Goal: Task Accomplishment & Management: Complete application form

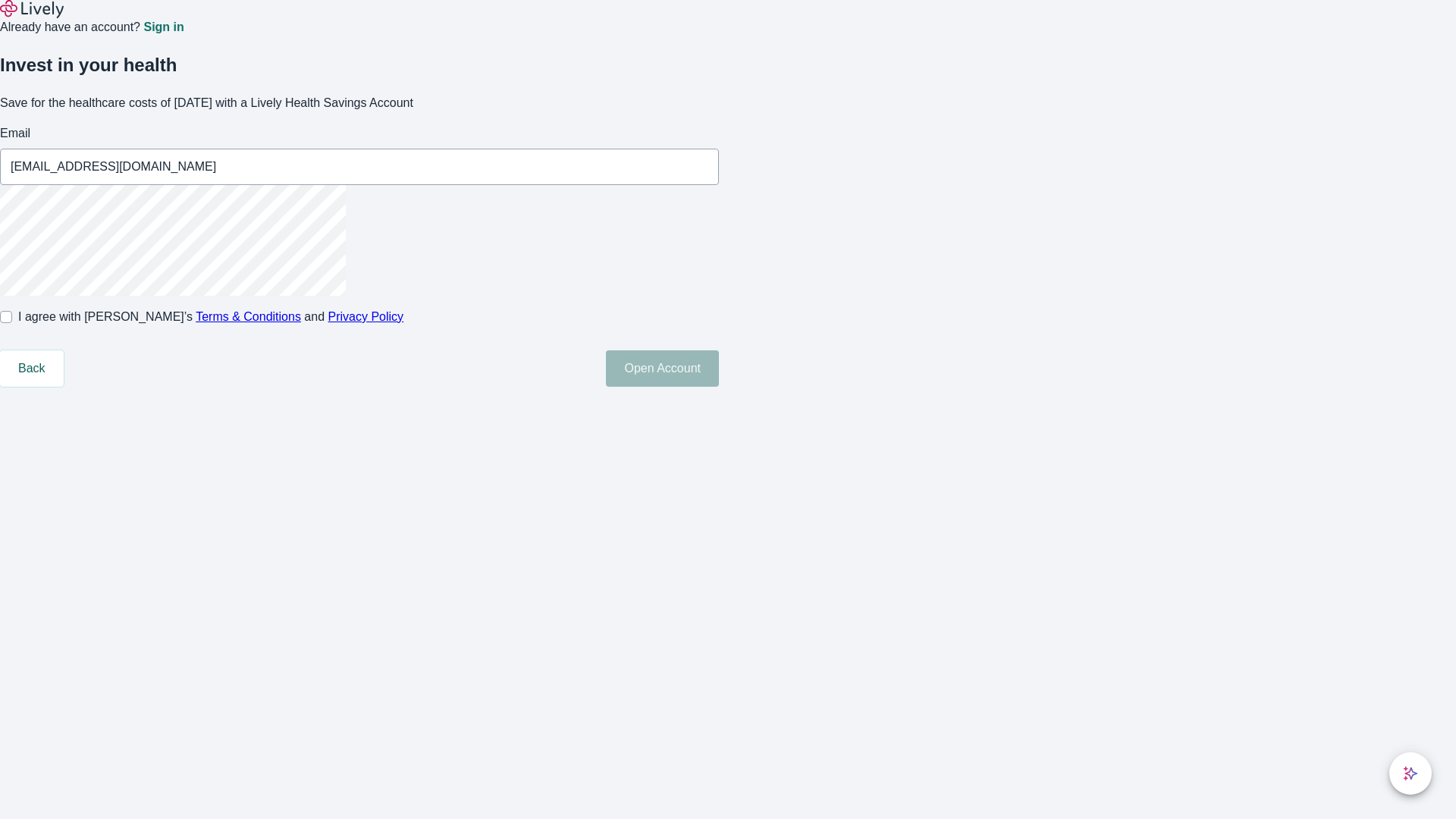
click at [12, 323] on input "I agree with Lively’s Terms & Conditions and Privacy Policy" at bounding box center [6, 317] width 12 height 12
checkbox input "true"
click at [719, 387] on button "Open Account" at bounding box center [662, 368] width 113 height 36
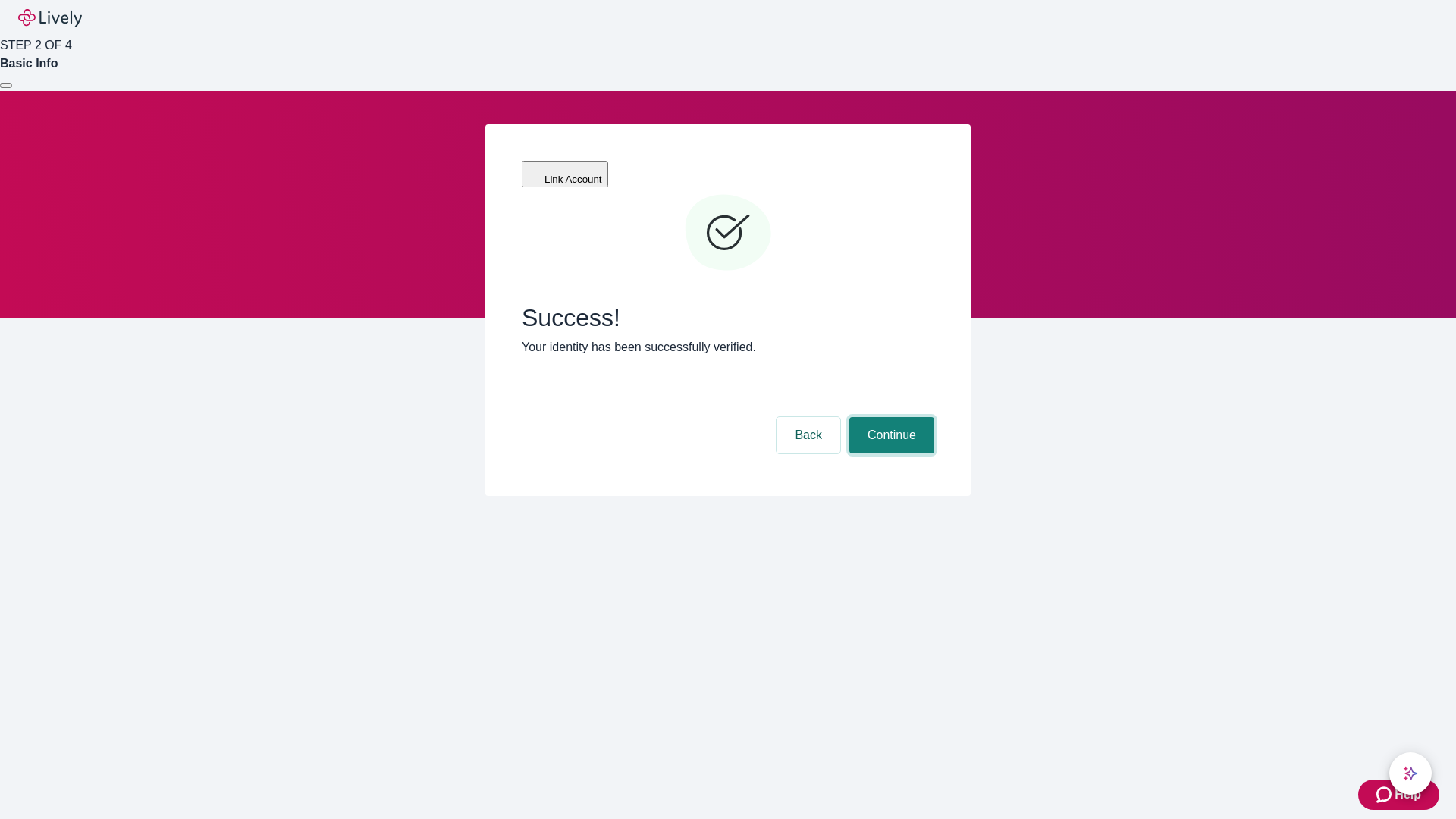
click at [890, 417] on button "Continue" at bounding box center [891, 435] width 85 height 36
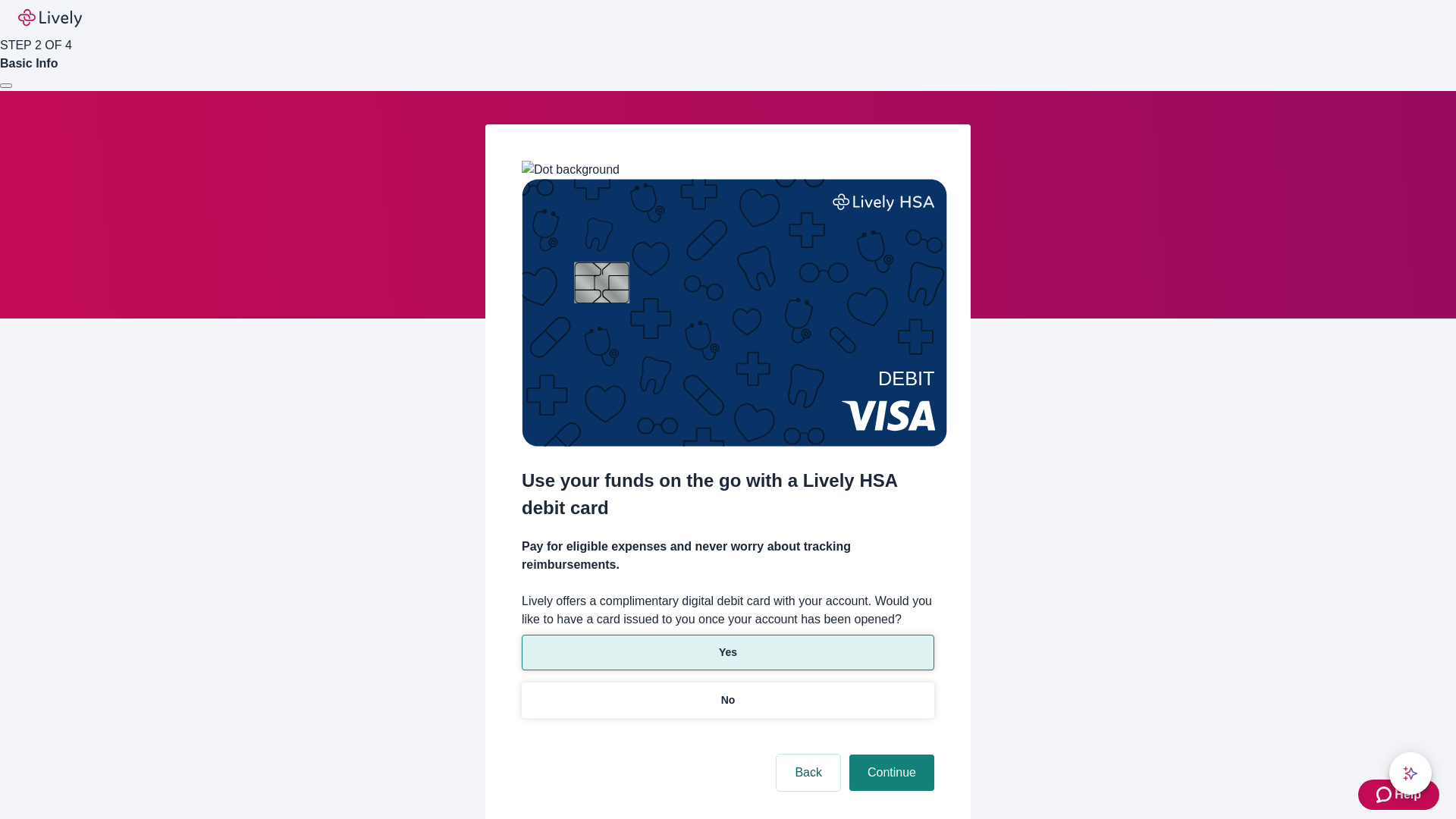
click at [727, 644] on p "Yes" at bounding box center [728, 652] width 18 height 16
click at [890, 754] on button "Continue" at bounding box center [891, 772] width 85 height 36
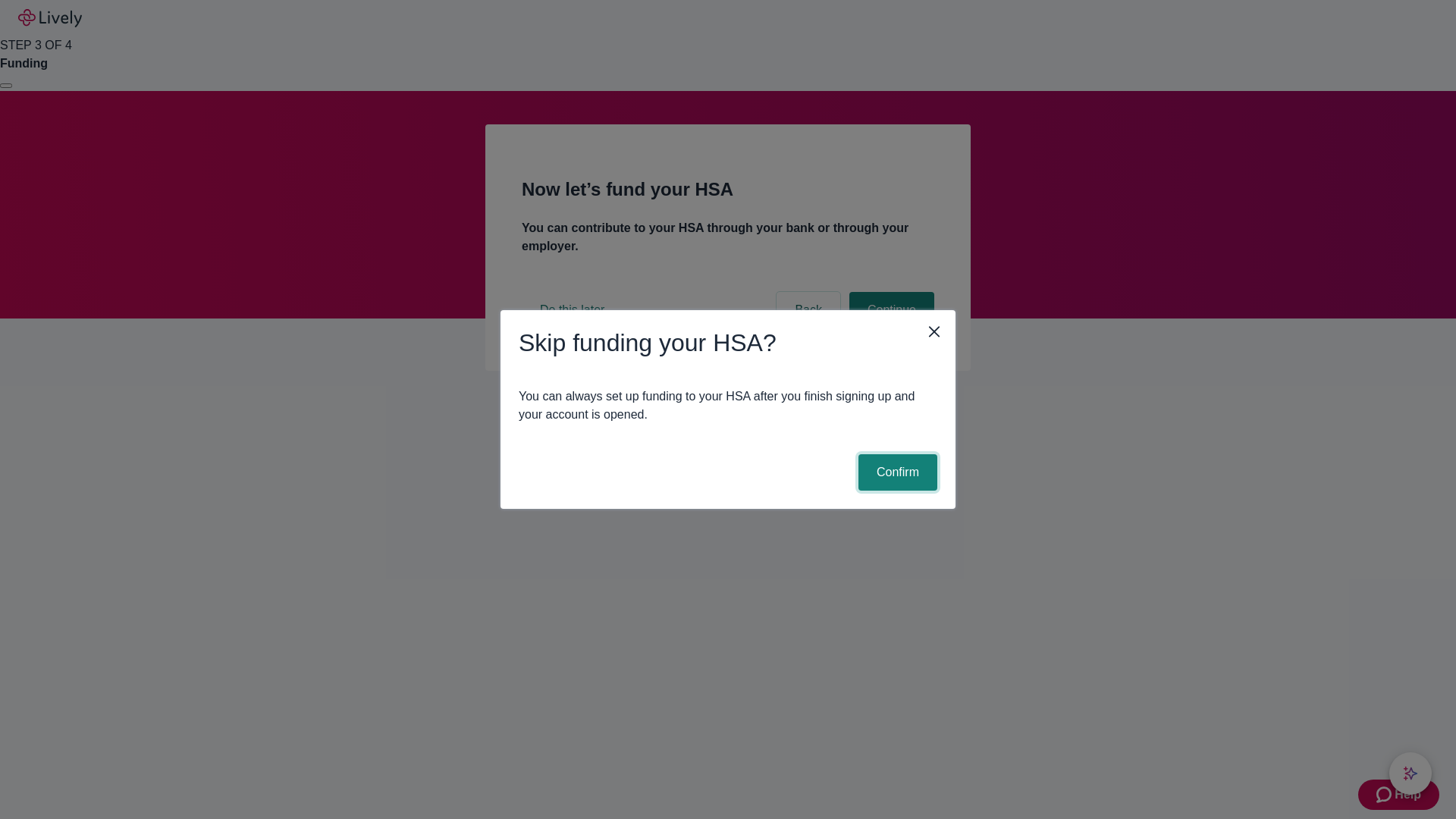
click at [895, 473] on button "Confirm" at bounding box center [898, 472] width 79 height 36
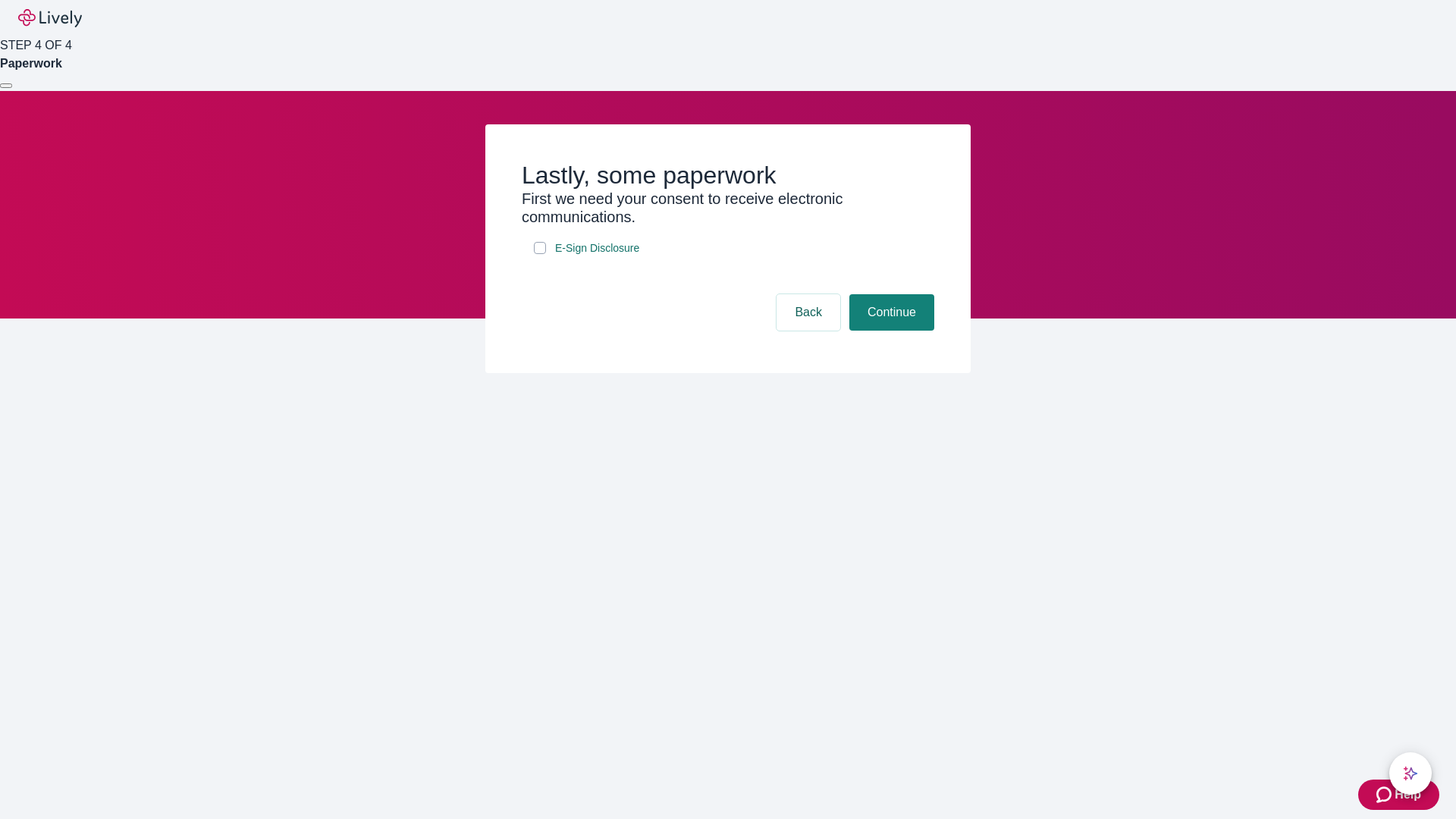
click at [540, 254] on input "E-Sign Disclosure" at bounding box center [539, 248] width 12 height 12
checkbox input "true"
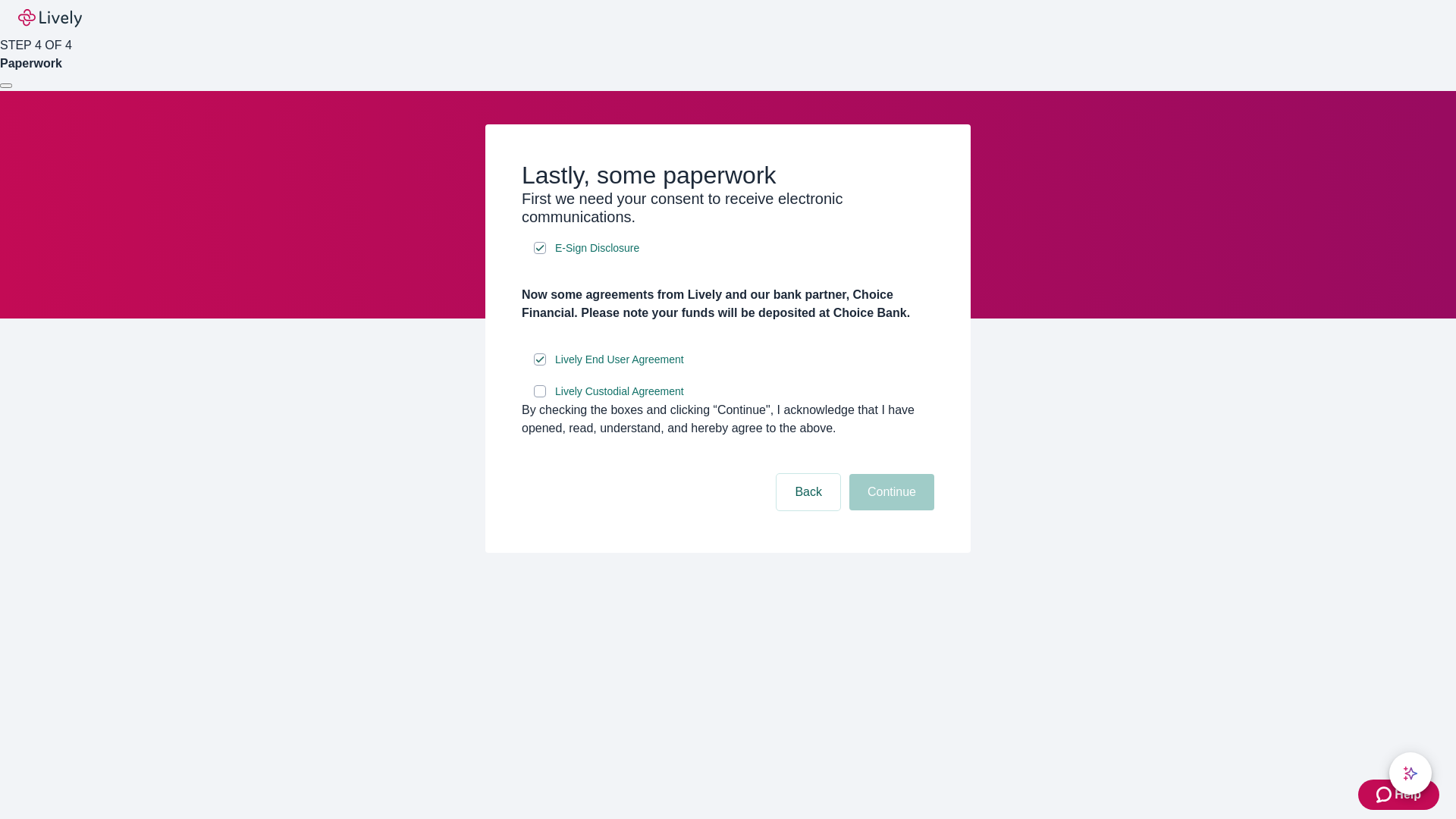
click at [540, 397] on input "Lively Custodial Agreement" at bounding box center [539, 391] width 12 height 12
checkbox input "true"
click at [890, 510] on button "Continue" at bounding box center [891, 492] width 85 height 36
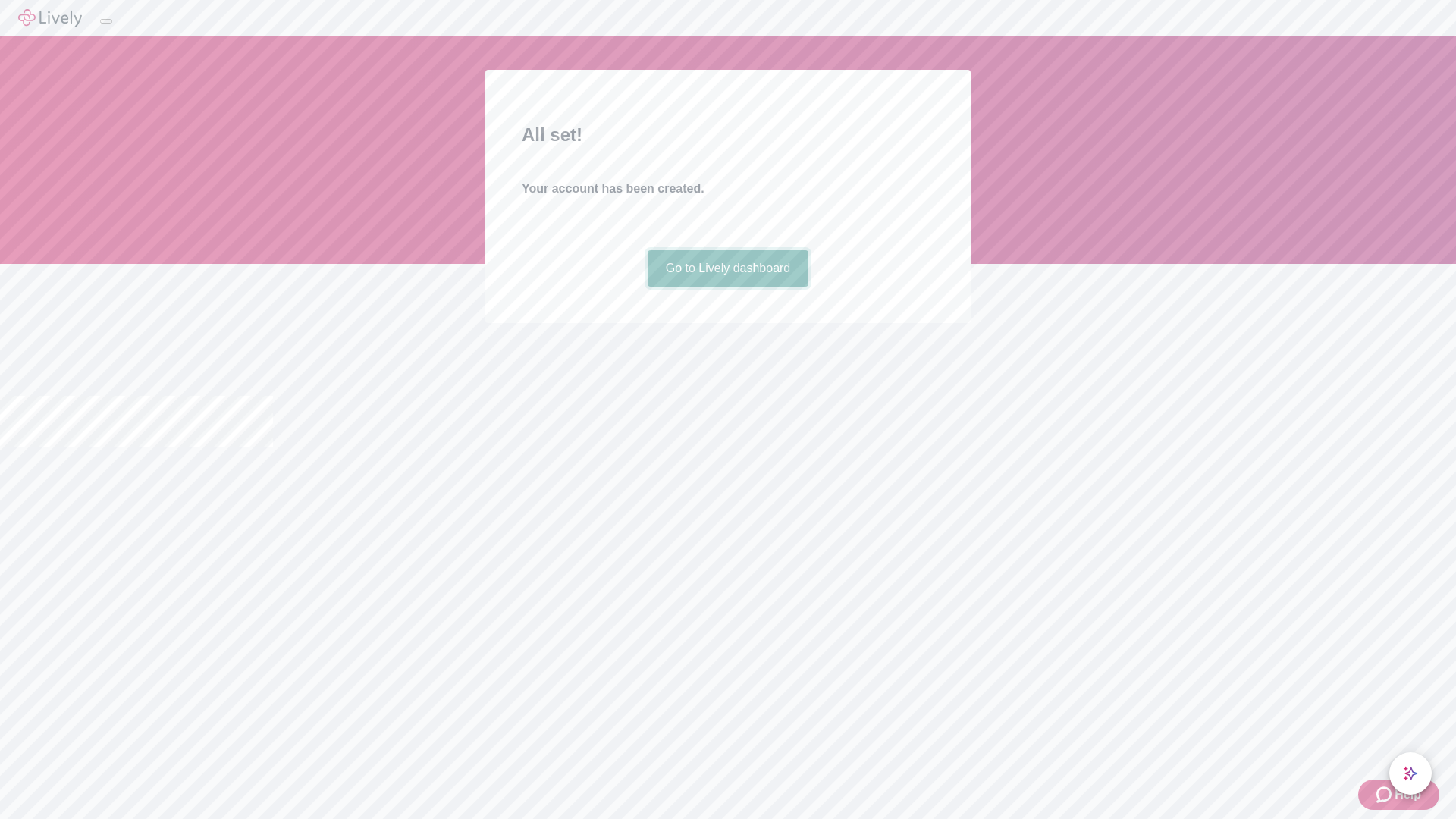
click at [727, 286] on link "Go to Lively dashboard" at bounding box center [728, 268] width 162 height 36
